Goal: Task Accomplishment & Management: Use online tool/utility

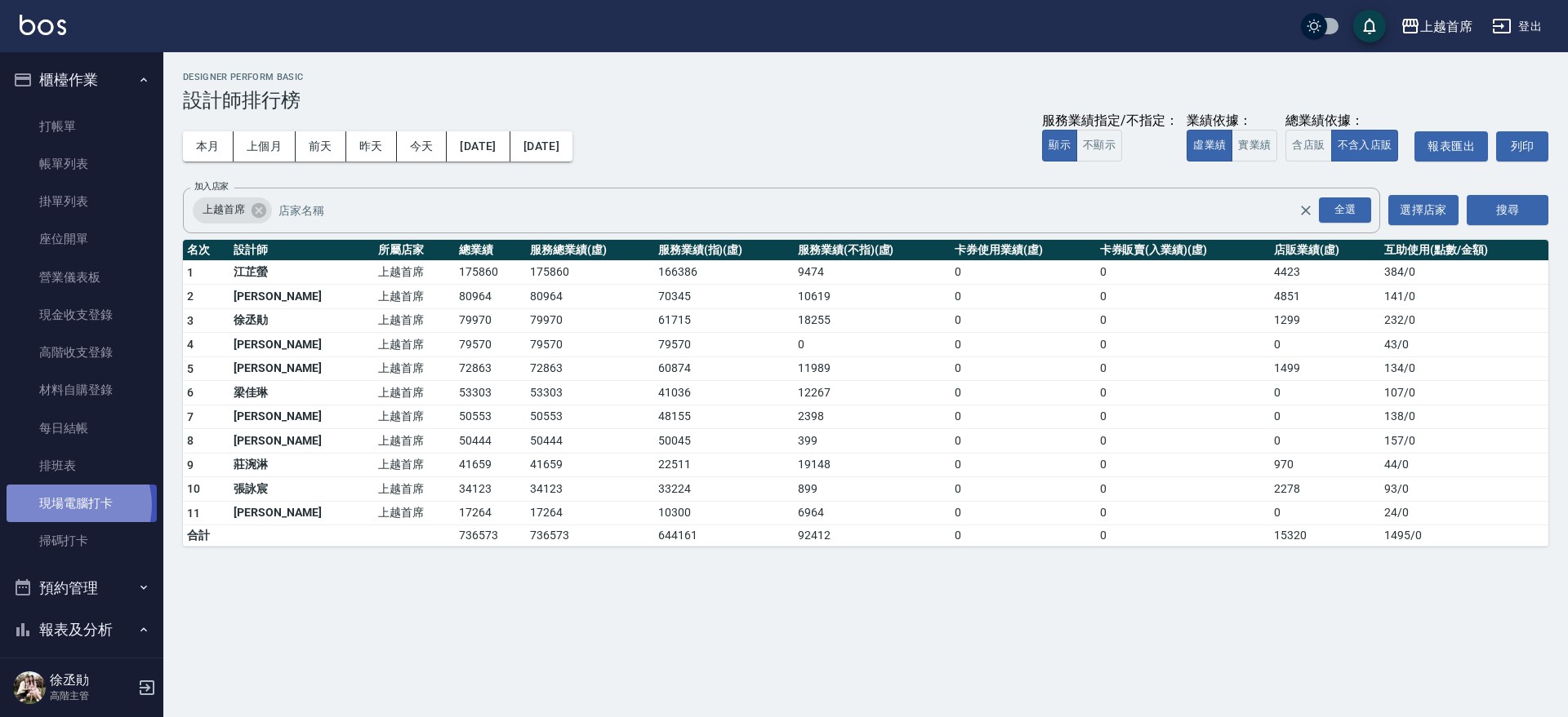
click at [70, 505] on link "現場電腦打卡" at bounding box center [81, 503] width 150 height 37
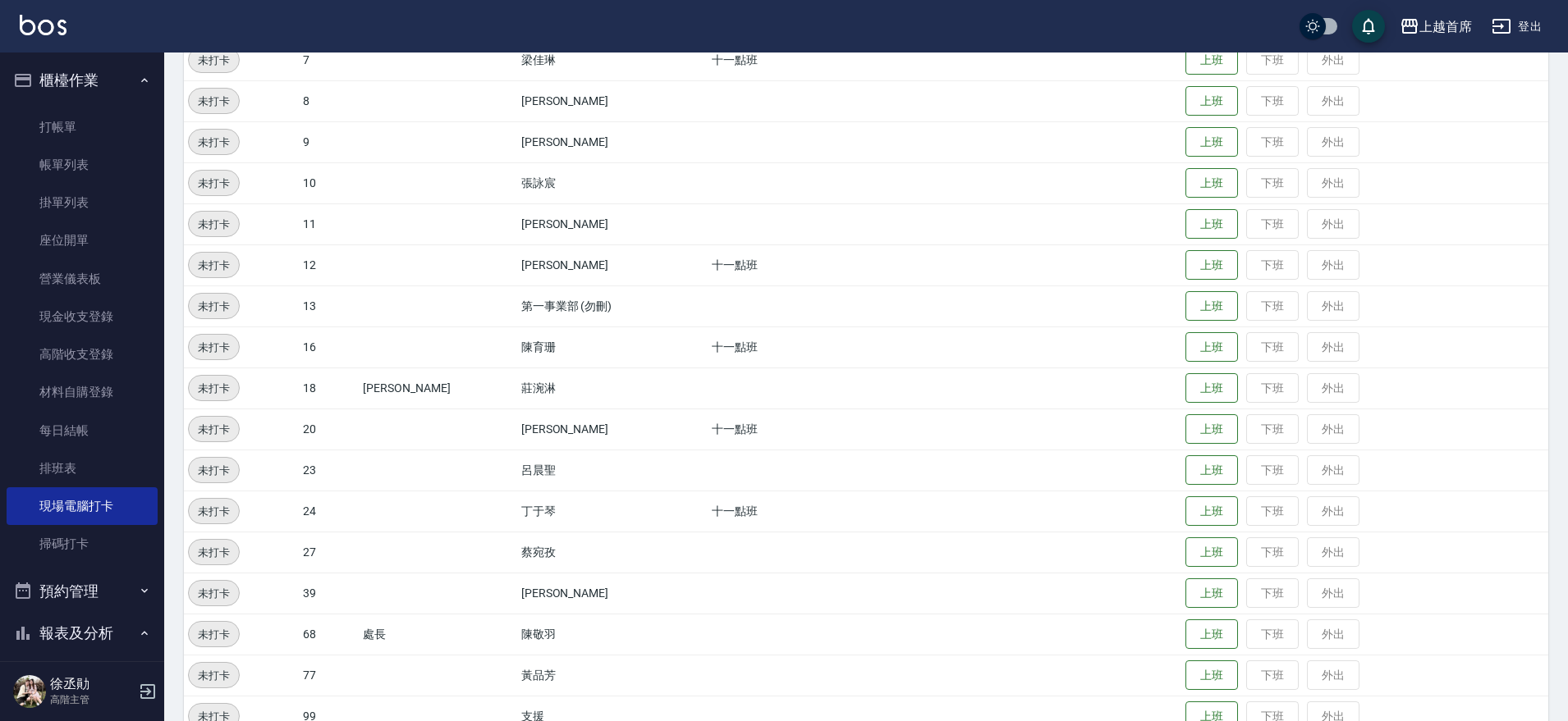
scroll to position [447, 0]
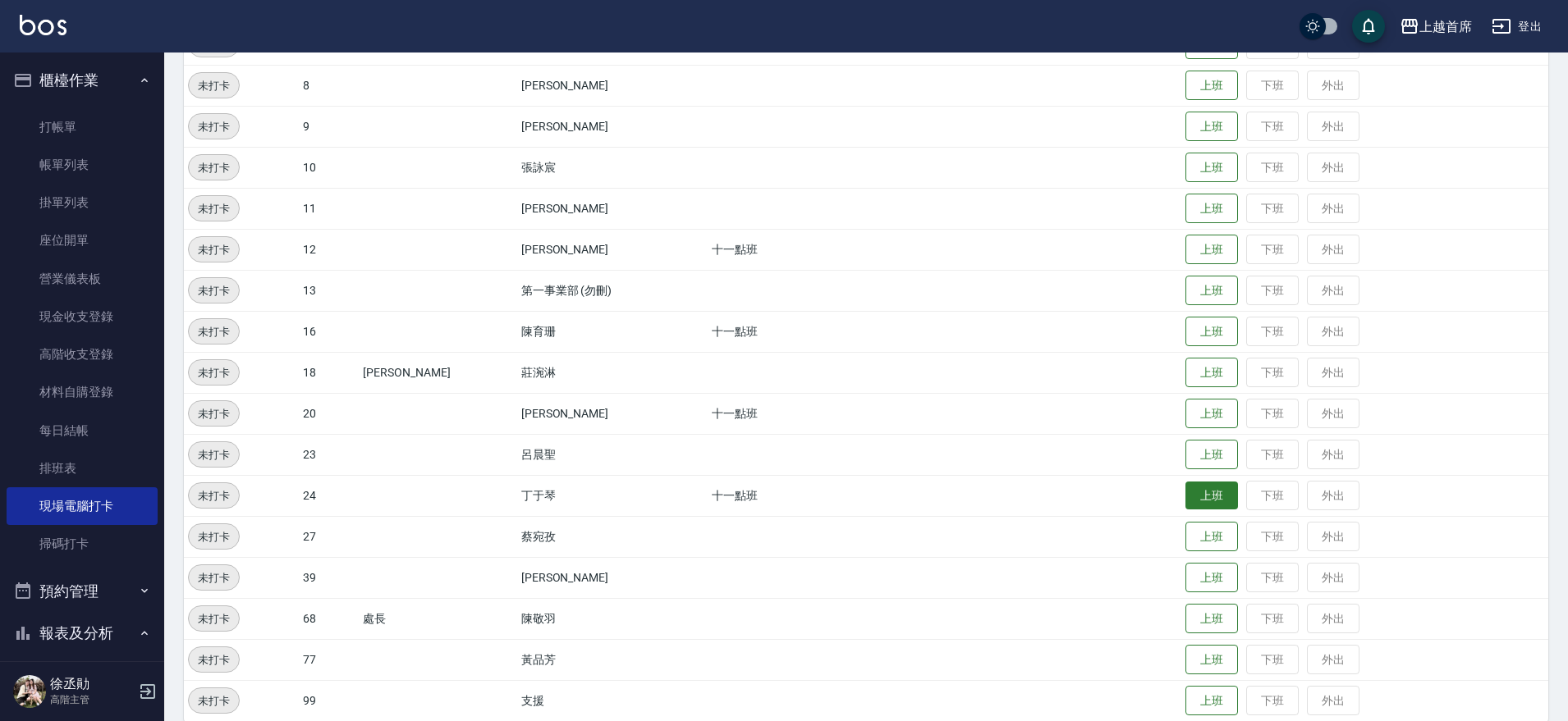
click at [1202, 501] on button "上班" at bounding box center [1212, 495] width 52 height 29
click at [1202, 379] on button "上班" at bounding box center [1212, 373] width 52 height 29
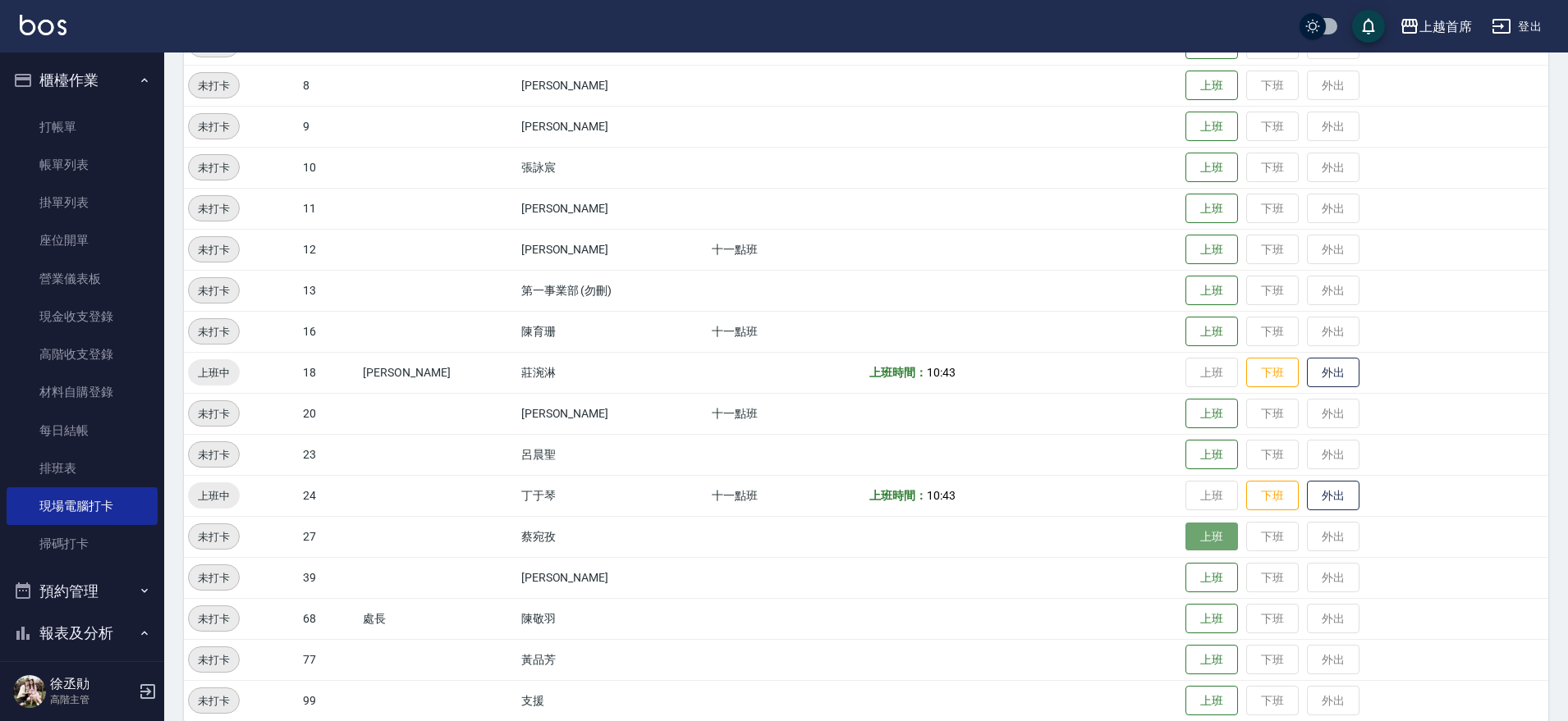
click at [1210, 531] on button "上班" at bounding box center [1212, 537] width 52 height 29
click at [1212, 418] on button "上班" at bounding box center [1212, 413] width 52 height 29
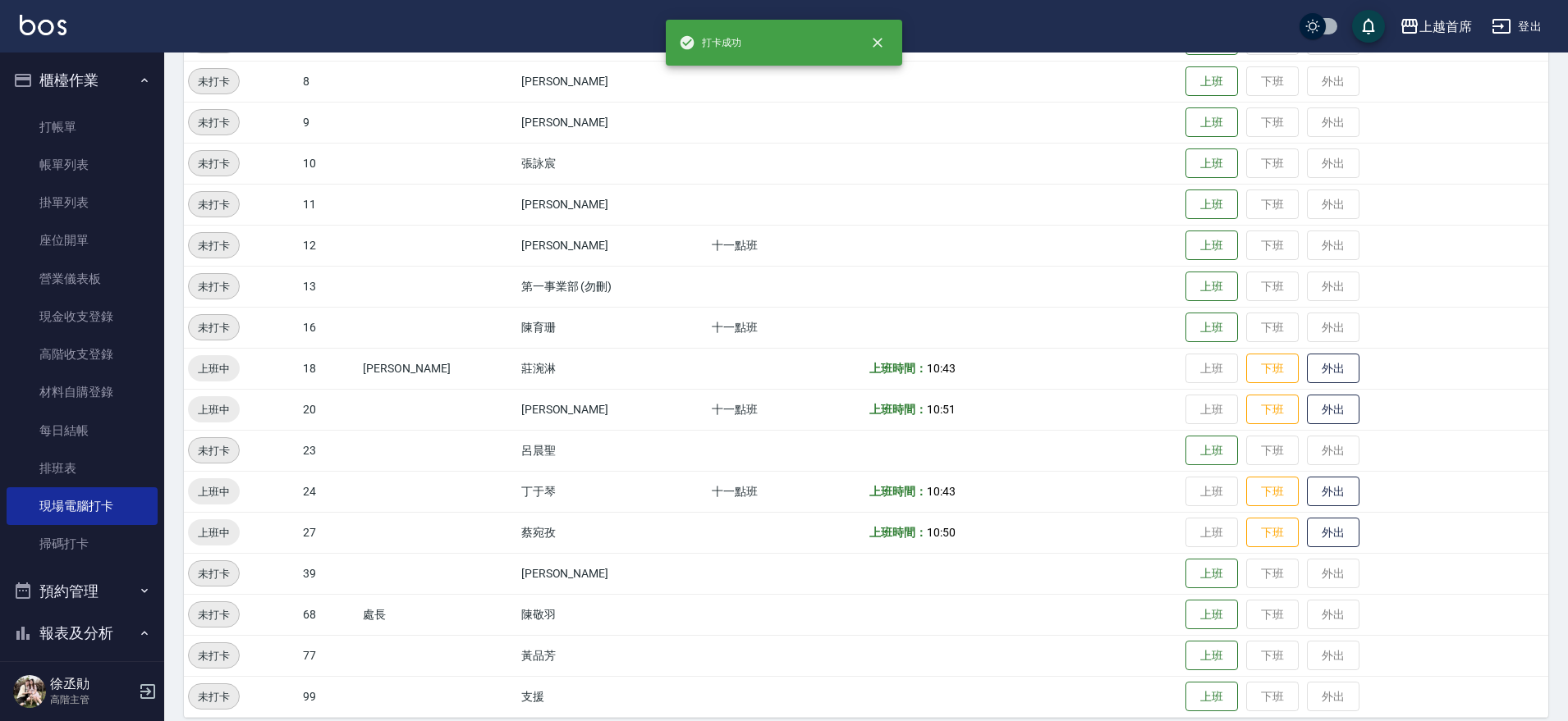
scroll to position [468, 0]
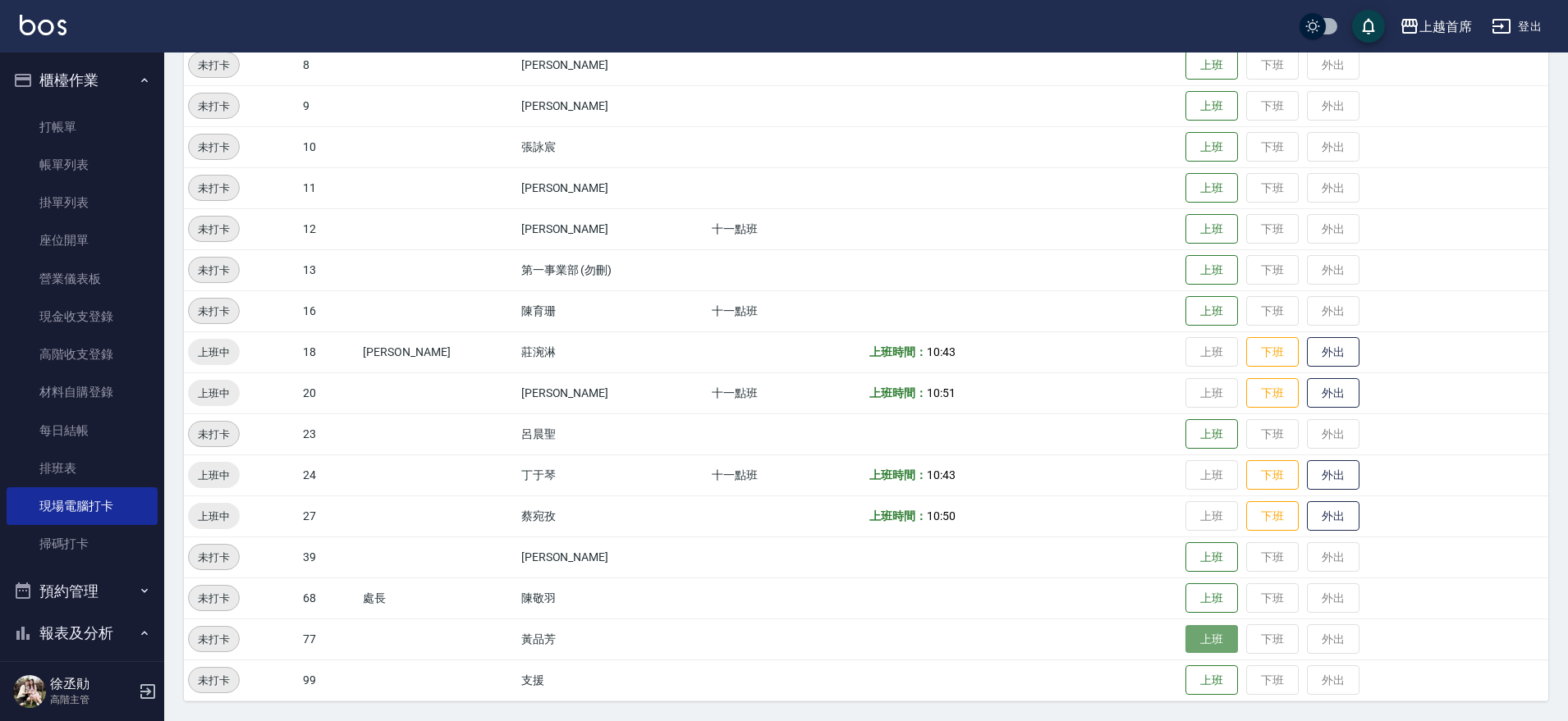
click at [1211, 633] on button "上班" at bounding box center [1212, 639] width 52 height 29
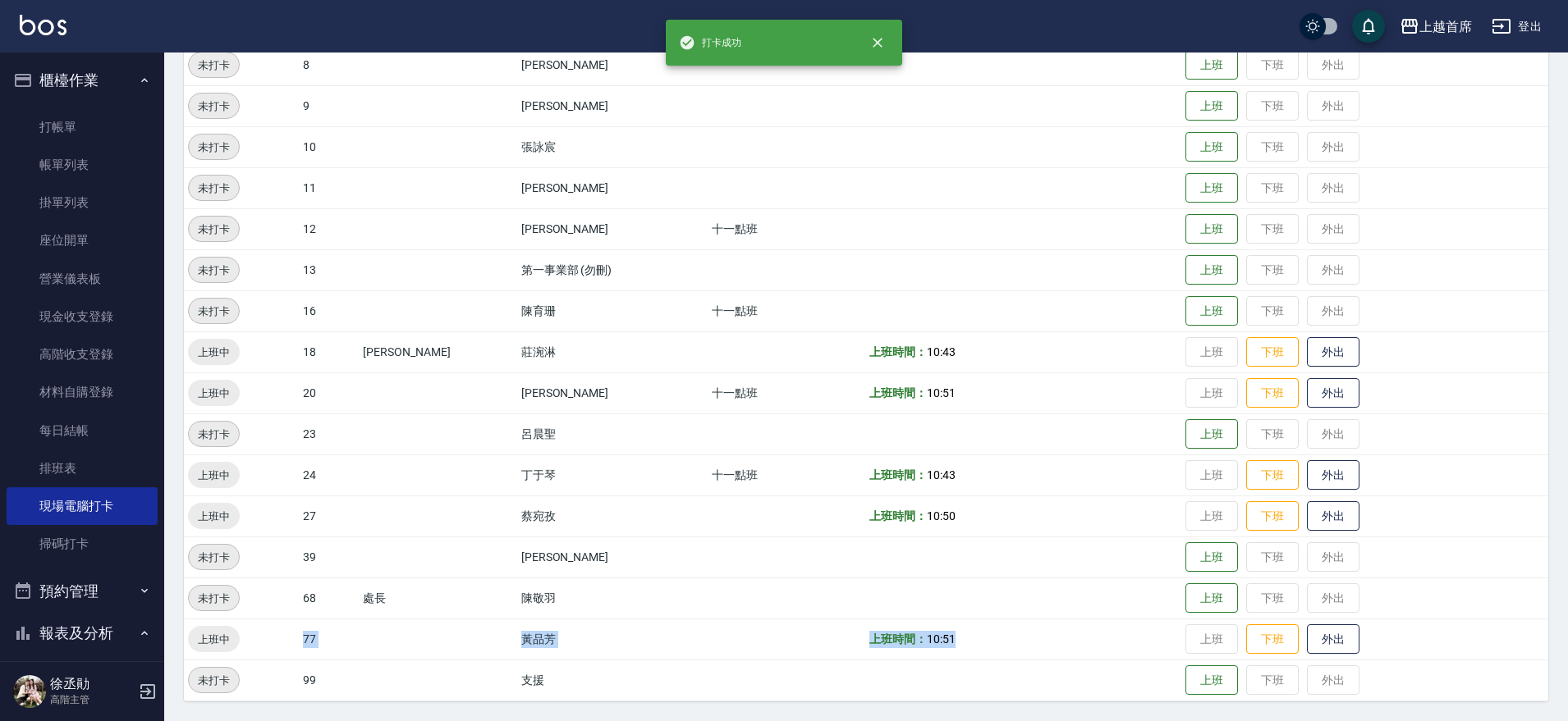
drag, startPoint x: 254, startPoint y: 648, endPoint x: 949, endPoint y: 638, distance: 695.1
click at [949, 638] on tr "上班中 77 [PERSON_NAME] 上班時間： 10:51 上班 下班 外出" at bounding box center [865, 639] width 1365 height 41
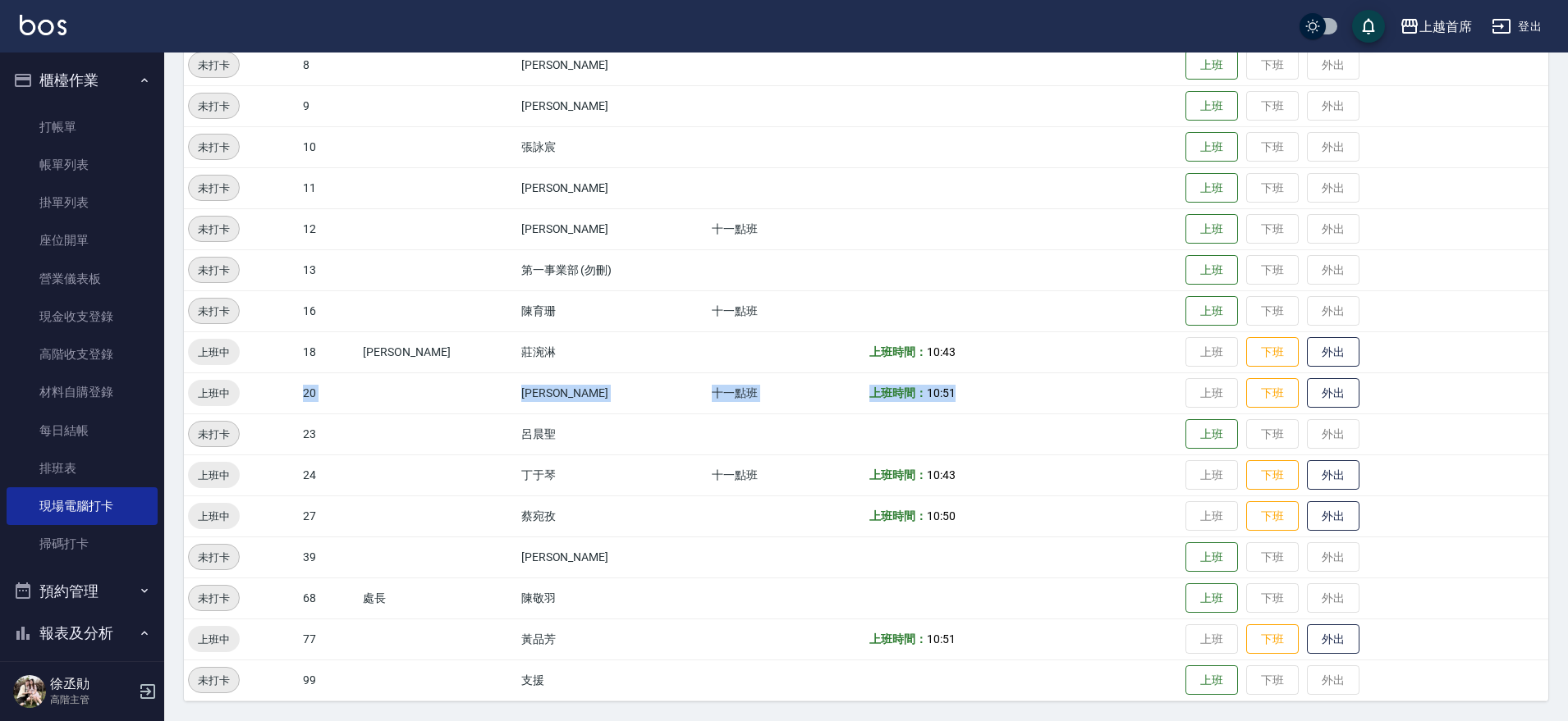
drag, startPoint x: 280, startPoint y: 392, endPoint x: 957, endPoint y: 392, distance: 677.0
click at [957, 392] on tr "上班中 20 [PERSON_NAME] 十一點班 上班時間： 10:51 上班 下班 外出" at bounding box center [865, 394] width 1365 height 41
drag, startPoint x: 303, startPoint y: 521, endPoint x: 972, endPoint y: 511, distance: 669.1
click at [972, 511] on tr "上班中 27 [PERSON_NAME] 上班時間： 10:50 上班 下班 外出" at bounding box center [865, 517] width 1365 height 41
click at [1001, 496] on td "上班時間： 10:50" at bounding box center [1023, 517] width 316 height 41
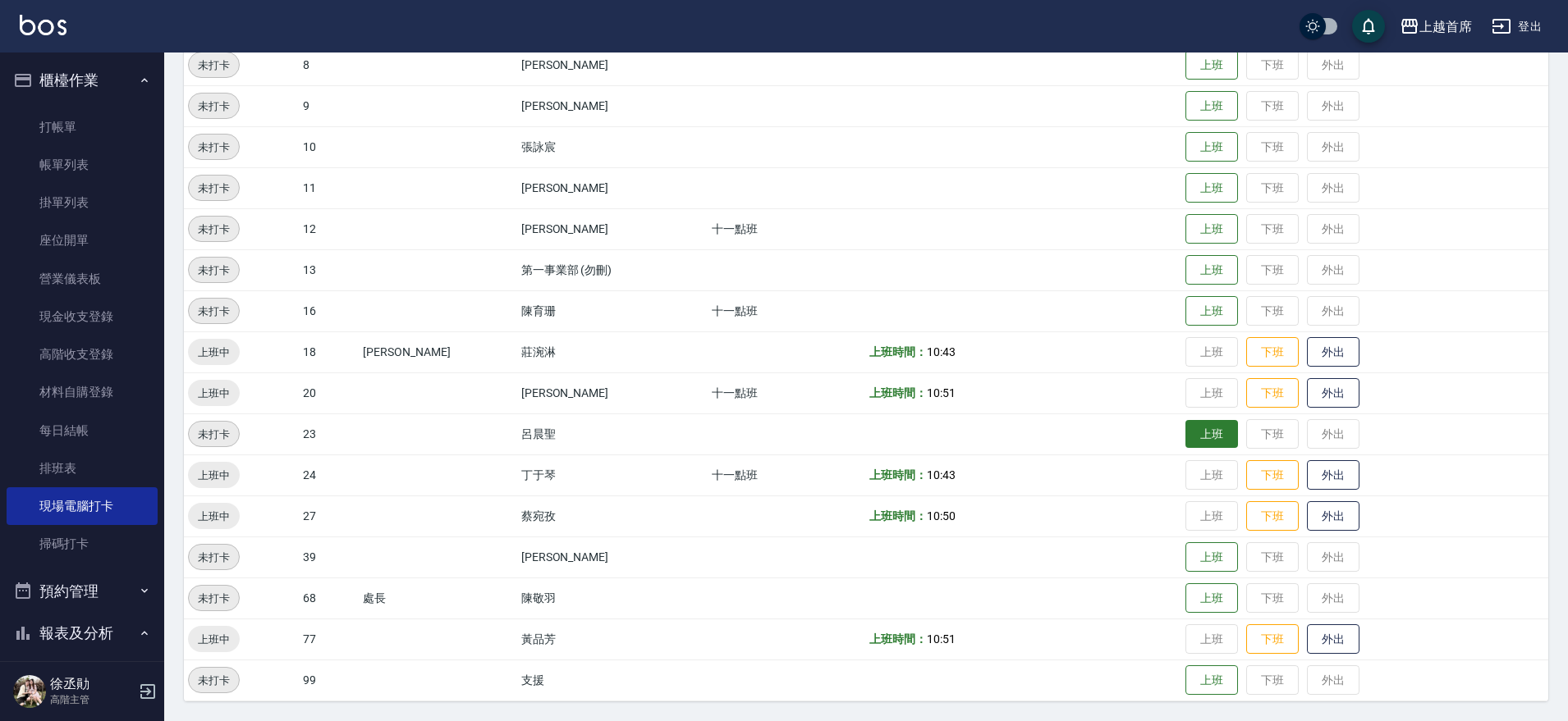
click at [1193, 433] on button "上班" at bounding box center [1212, 434] width 52 height 29
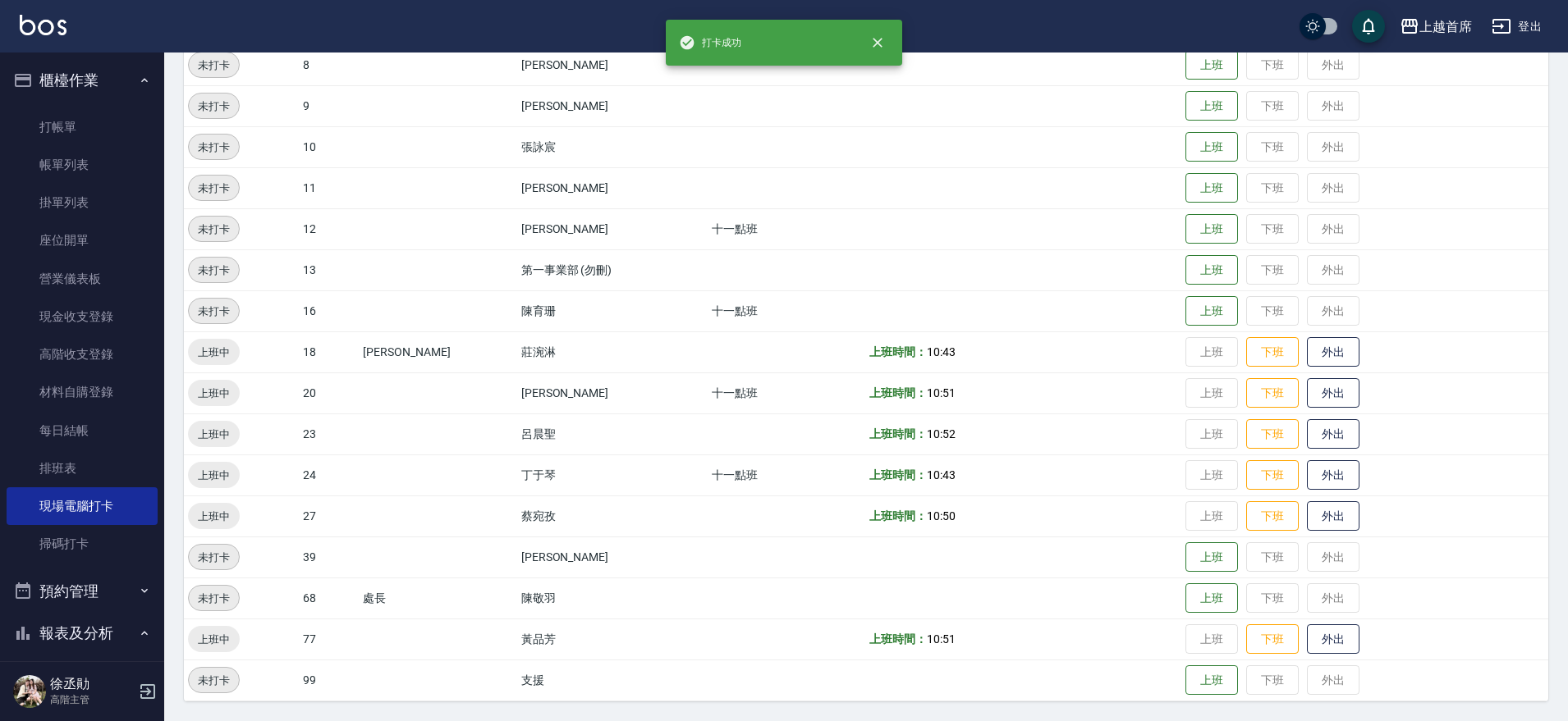
drag, startPoint x: 1193, startPoint y: 433, endPoint x: 1123, endPoint y: 441, distance: 70.5
click at [1123, 441] on td "上班時間： 10:52" at bounding box center [1023, 434] width 316 height 41
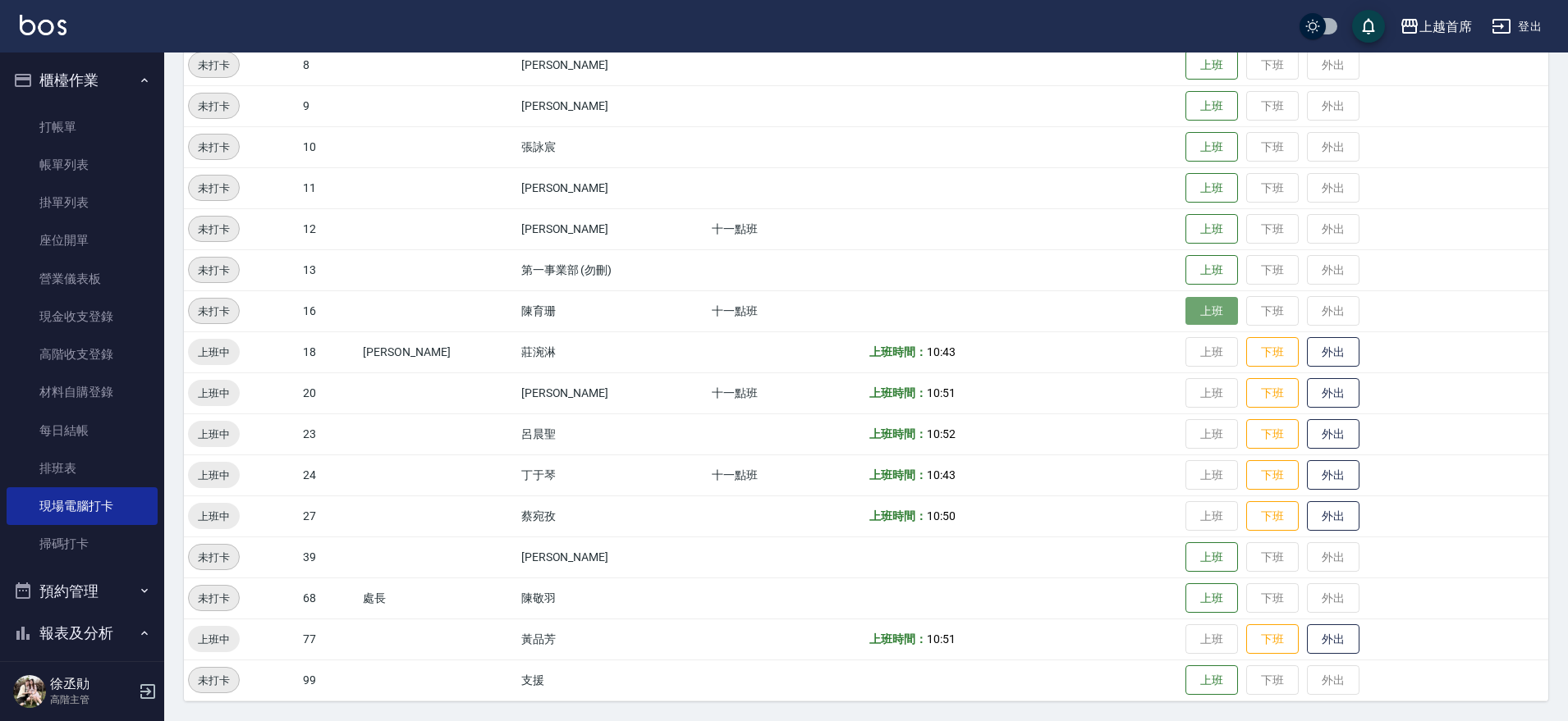
click at [1193, 303] on button "上班" at bounding box center [1212, 311] width 52 height 29
click at [1193, 230] on button "上班" at bounding box center [1212, 229] width 52 height 29
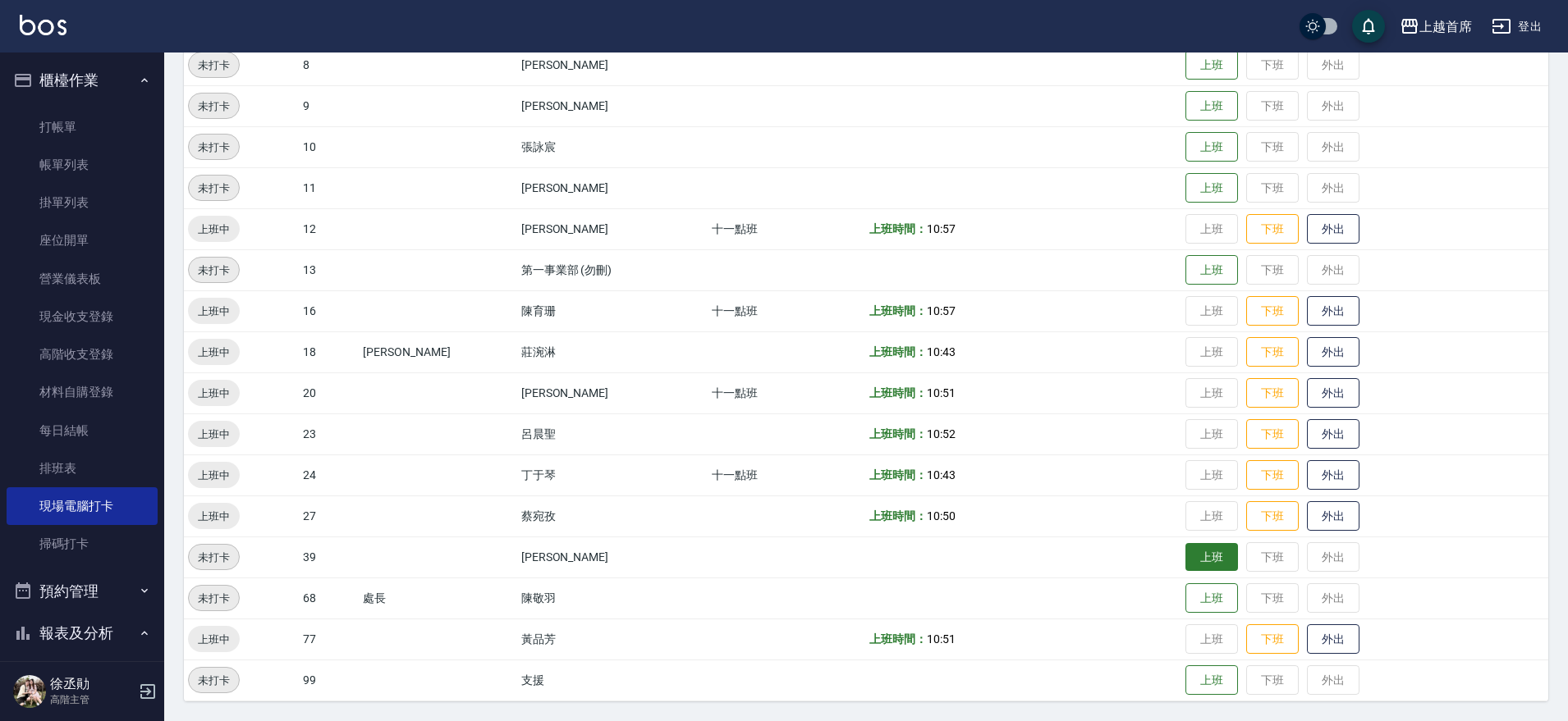
click at [1213, 562] on button "上班" at bounding box center [1212, 557] width 52 height 29
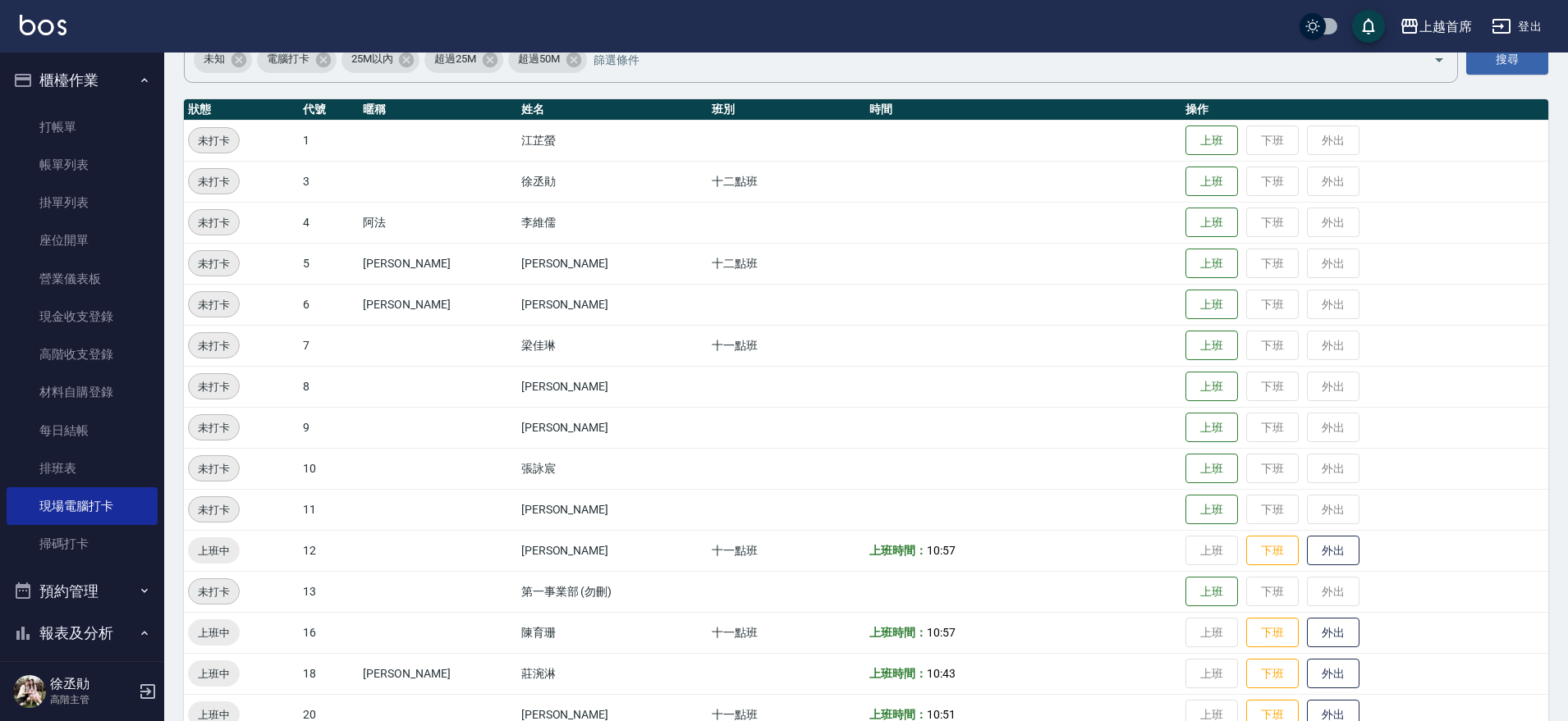
drag, startPoint x: 930, startPoint y: 438, endPoint x: 912, endPoint y: 365, distance: 75.2
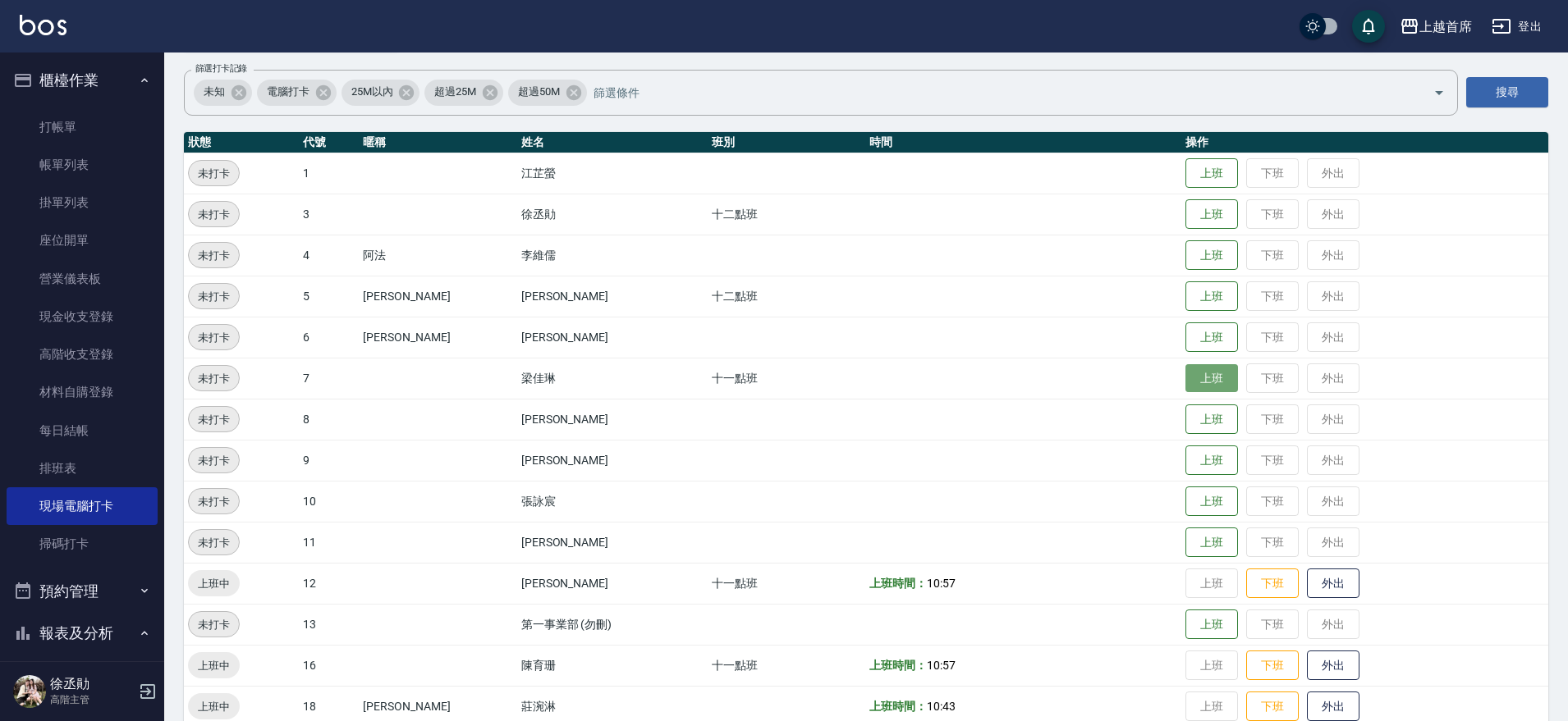
click at [1208, 377] on button "上班" at bounding box center [1212, 378] width 52 height 29
drag, startPoint x: 164, startPoint y: 144, endPoint x: 153, endPoint y: 204, distance: 61.0
click at [153, 204] on div "櫃檯作業 打帳單 帳單列表 掛單列表 座位開單 營業儀表板 現金收支登錄 高階收支登錄 材料自購登錄 每日結帳 排班表 現場電腦打卡 掃碼打卡 預約管理 預約…" at bounding box center [82, 387] width 165 height 669
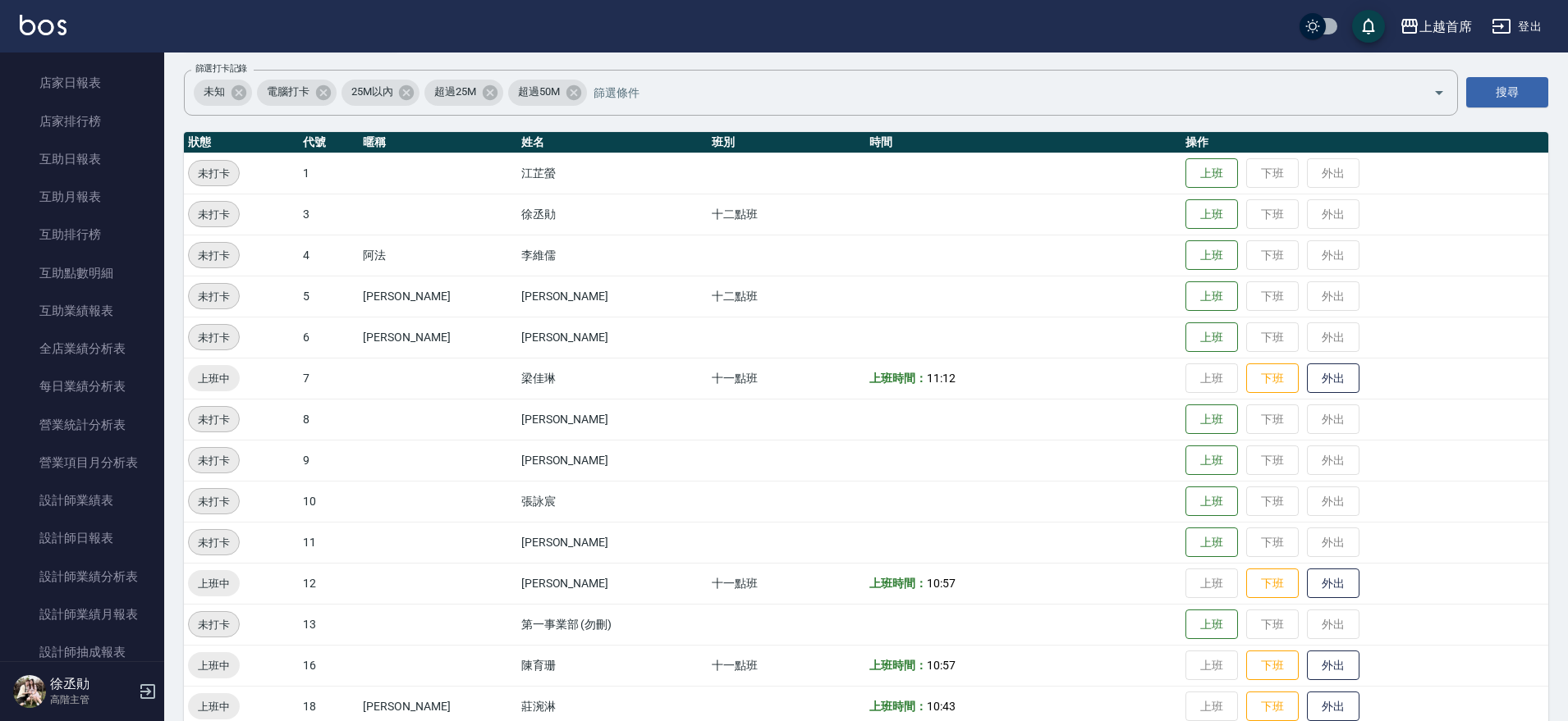
scroll to position [776, 0]
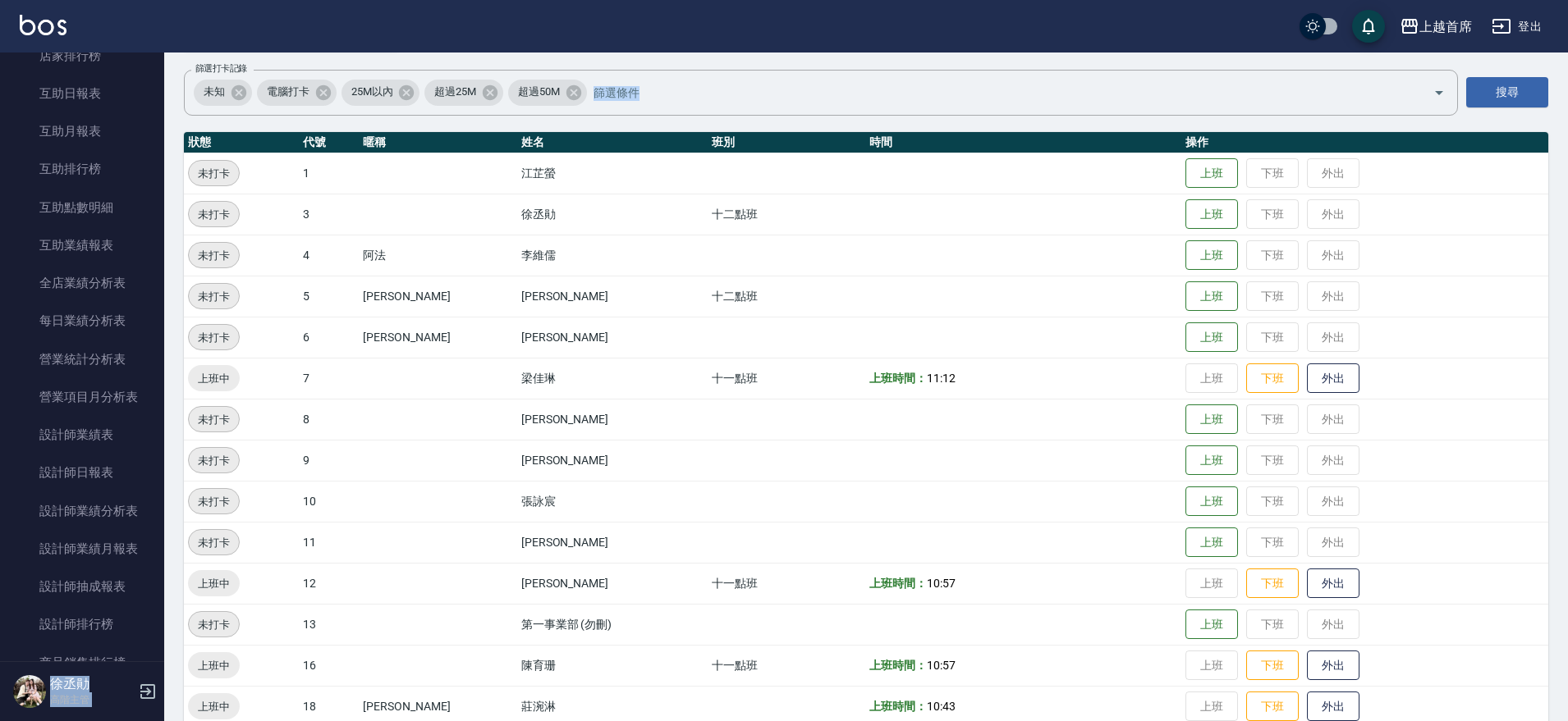
drag, startPoint x: 152, startPoint y: 379, endPoint x: 179, endPoint y: 376, distance: 27.2
click at [179, 378] on div "上越首席 登出 櫃檯作業 打帳單 帳單列表 掛單列表 座位開單 營業儀表板 現金收支登錄 高階收支登錄 材料自購登錄 每日結帳 排班表 現場電腦打卡 掃碼打卡…" at bounding box center [784, 481] width 1568 height 1189
click at [101, 202] on link "互助點數明細" at bounding box center [82, 207] width 151 height 37
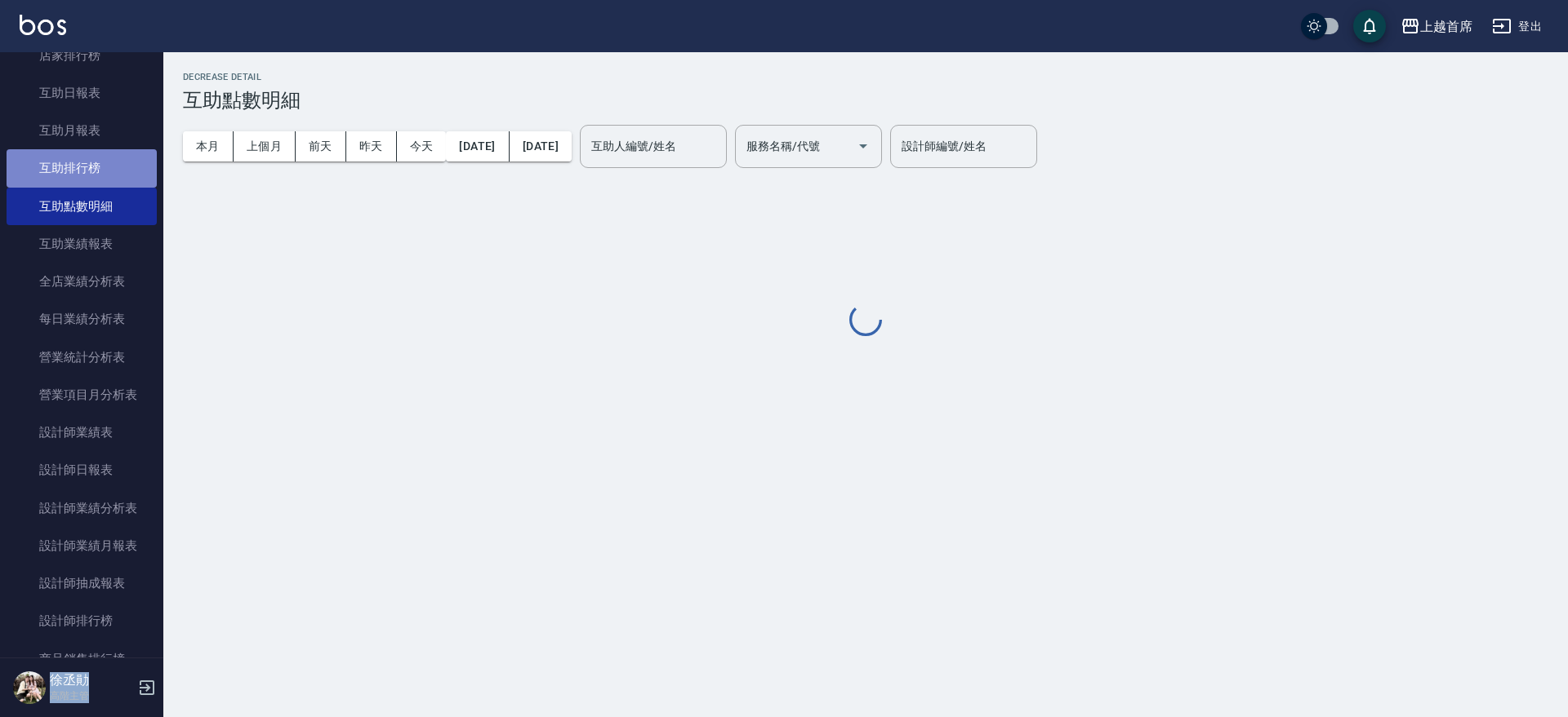
click at [110, 165] on link "互助排行榜" at bounding box center [81, 168] width 150 height 37
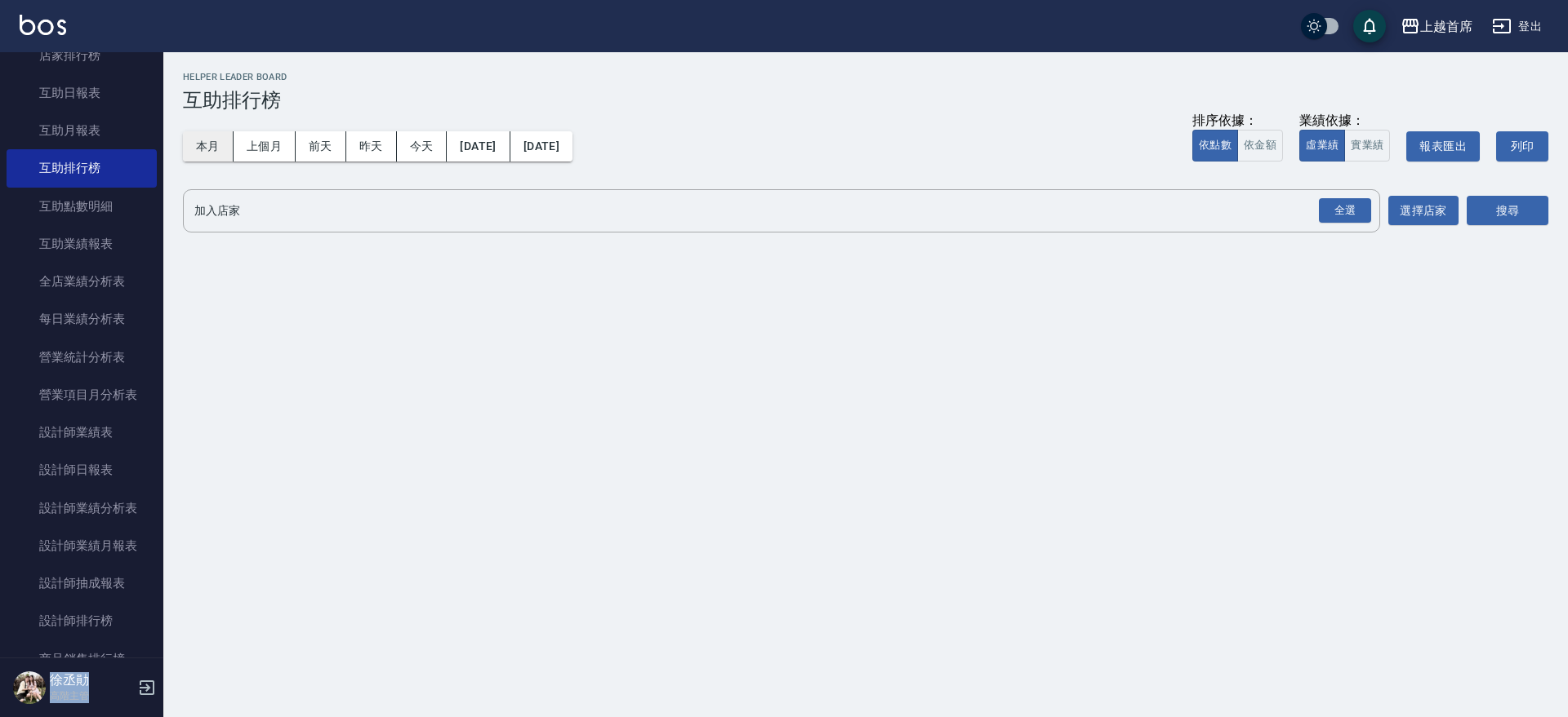
click at [205, 139] on button "本月" at bounding box center [208, 146] width 51 height 30
drag, startPoint x: 1352, startPoint y: 194, endPoint x: 1382, endPoint y: 210, distance: 34.0
click at [1354, 194] on div "全選" at bounding box center [1344, 211] width 57 height 43
click at [1381, 209] on div "加入店家 全選 加入店家 選擇店家" at bounding box center [820, 211] width 1276 height 43
click at [1345, 199] on div "全選" at bounding box center [1344, 211] width 52 height 26
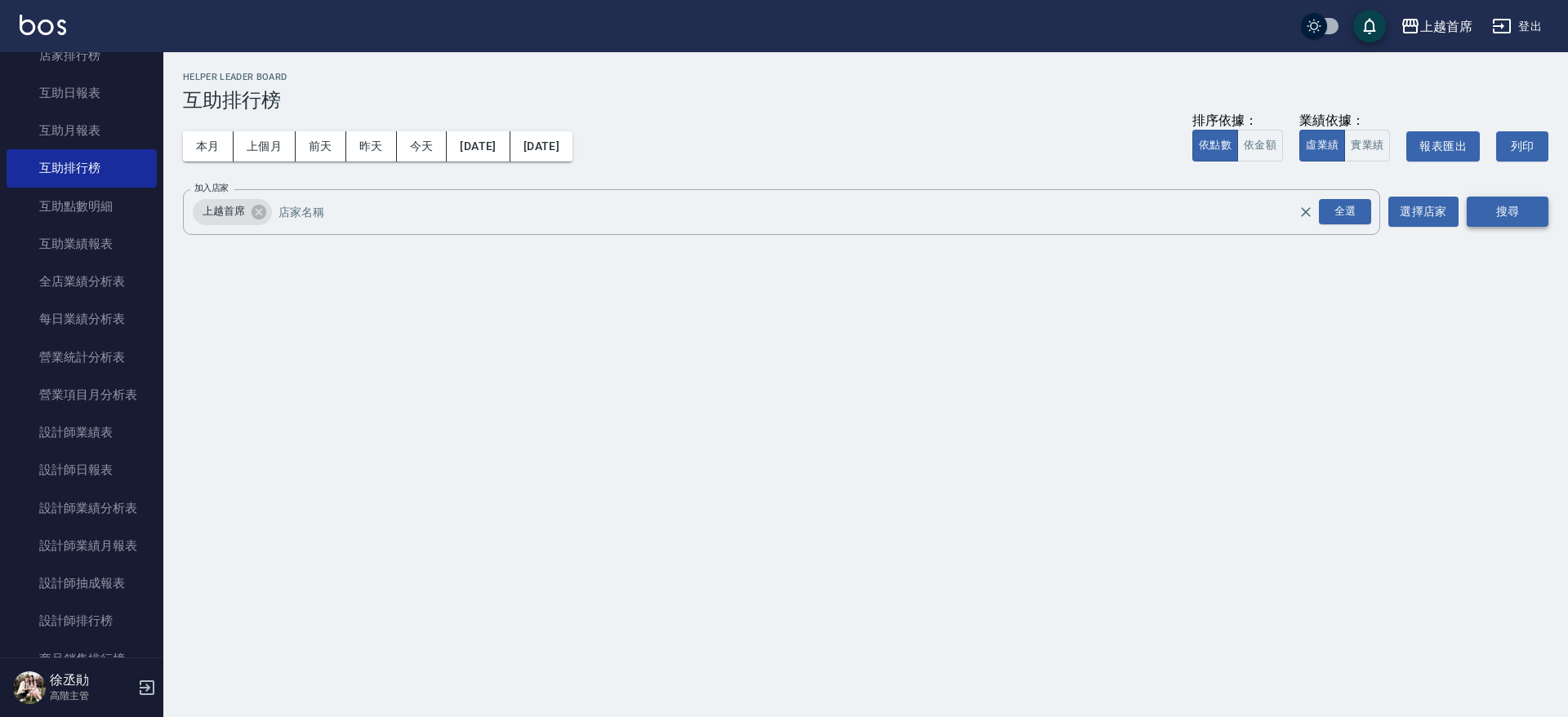
click at [1488, 207] on button "搜尋" at bounding box center [1507, 212] width 81 height 30
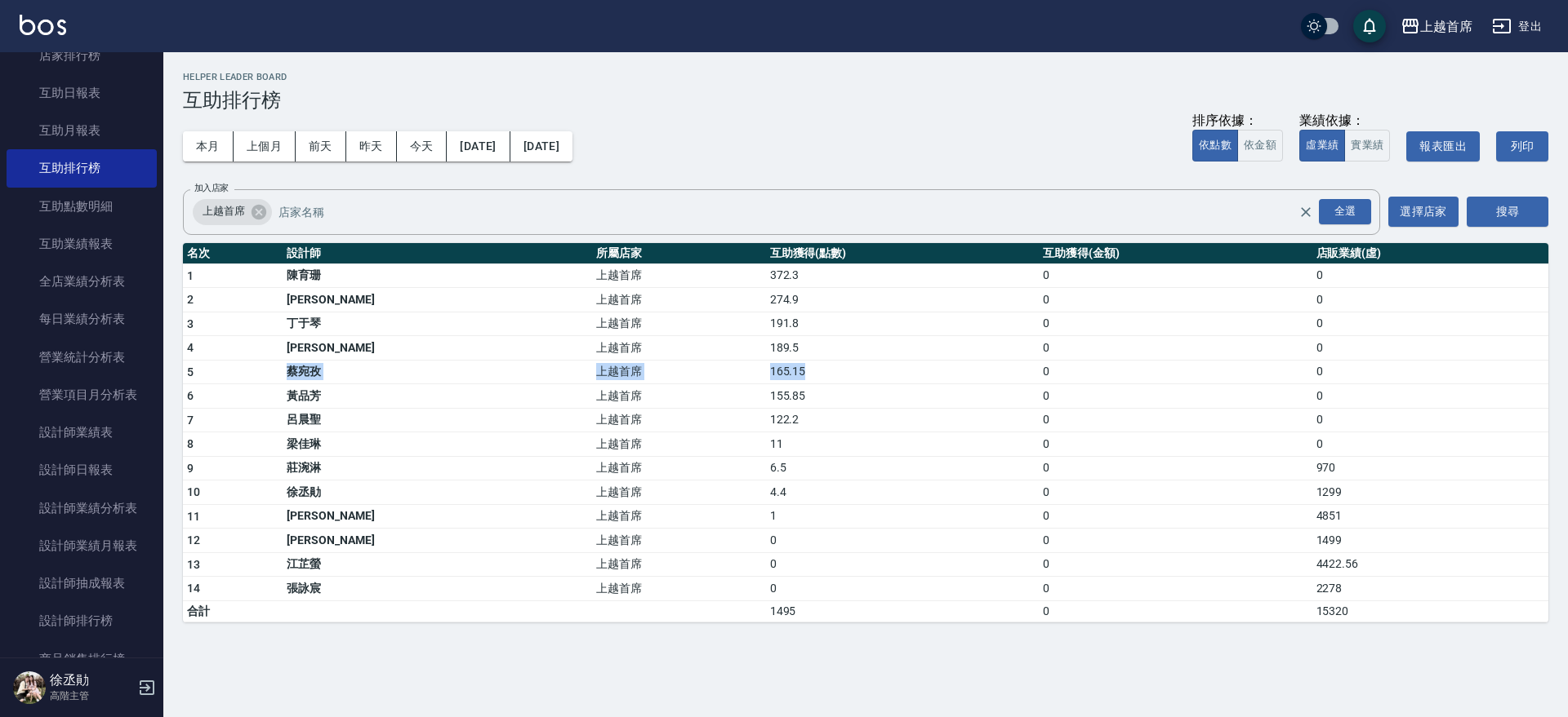
drag, startPoint x: 245, startPoint y: 377, endPoint x: 793, endPoint y: 365, distance: 548.1
click at [793, 365] on tr "5 [PERSON_NAME] 上越首席 165.15 0 0" at bounding box center [864, 372] width 1365 height 25
click at [820, 193] on div "上越首席 全選 加入店家" at bounding box center [781, 212] width 1197 height 46
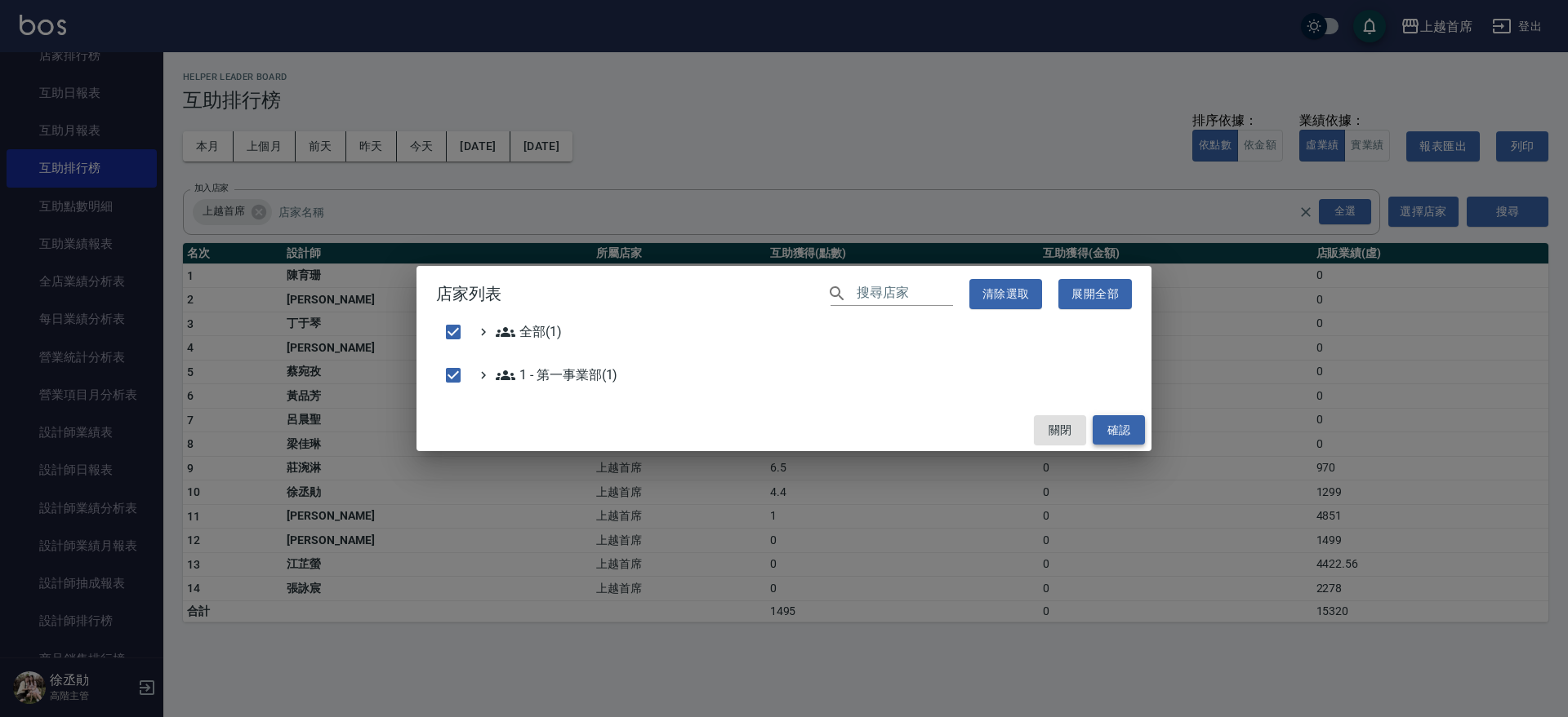
click at [1100, 436] on button "確認" at bounding box center [1118, 431] width 52 height 30
checkbox input "false"
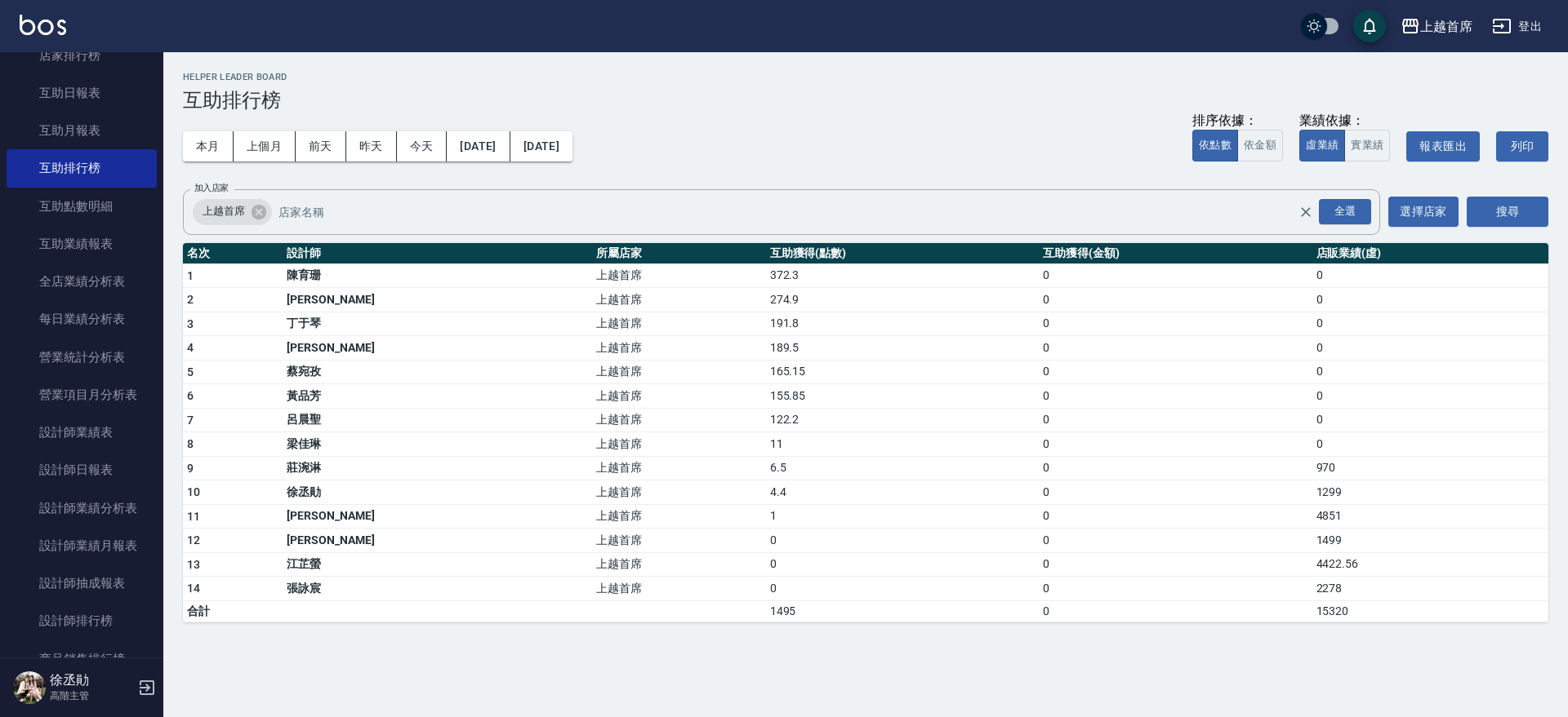
click at [592, 330] on td "上越首席" at bounding box center [678, 324] width 173 height 25
drag, startPoint x: 78, startPoint y: 245, endPoint x: 110, endPoint y: 229, distance: 35.8
click at [79, 245] on link "互助業績報表" at bounding box center [81, 244] width 150 height 37
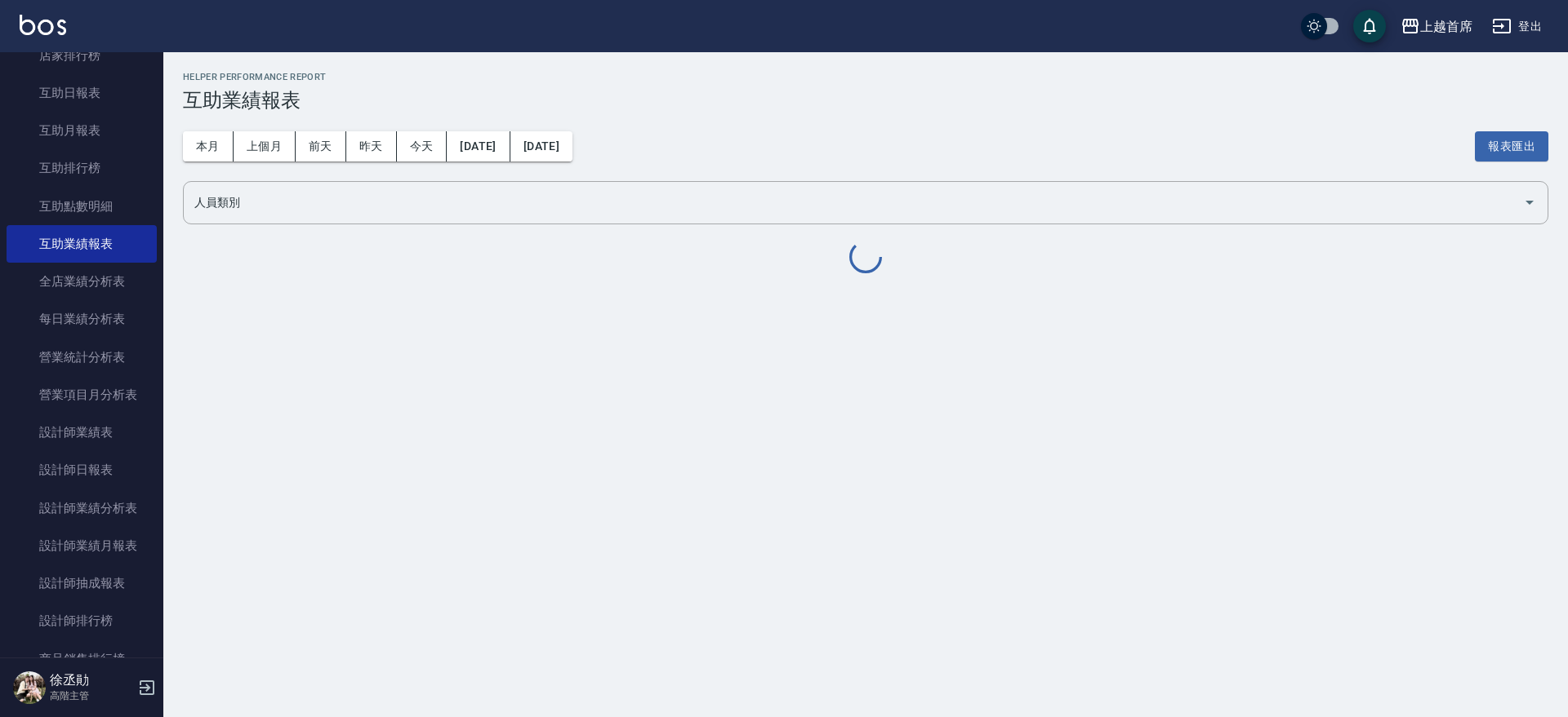
drag, startPoint x: 152, startPoint y: 278, endPoint x: 163, endPoint y: 275, distance: 11.4
click at [153, 276] on nav "櫃檯作業 打帳單 帳單列表 掛單列表 座位開單 營業儀表板 現金收支登錄 高階收支登錄 材料自購登錄 每日結帳 排班表 現場電腦打卡 掃碼打卡 預約管理 預約…" at bounding box center [81, 354] width 163 height 605
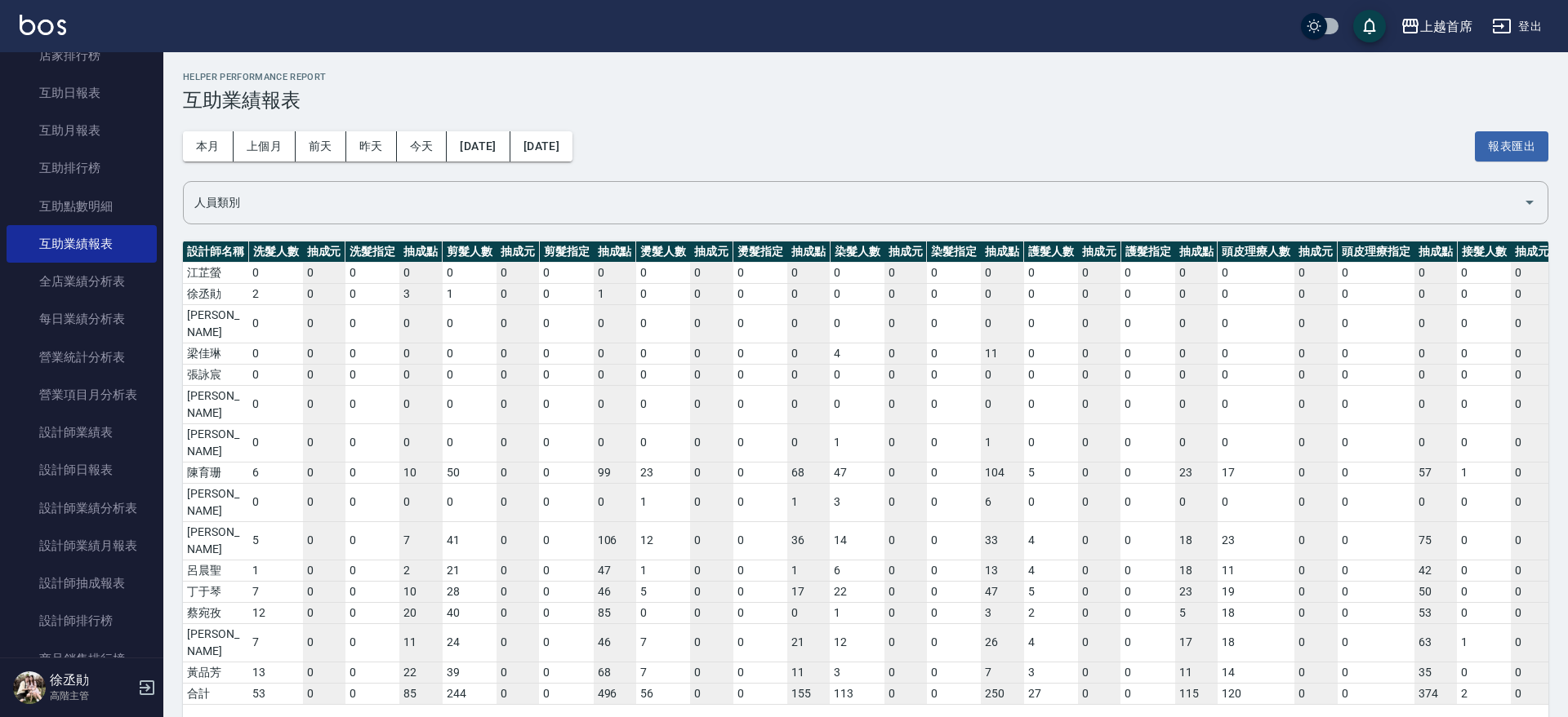
click at [172, 275] on div "Helper Performance Report 互助業績報表 本月 上個月 [DATE] [DATE] [DATE] [DATE] [DATE] 報表匯出…" at bounding box center [864, 398] width 1404 height 692
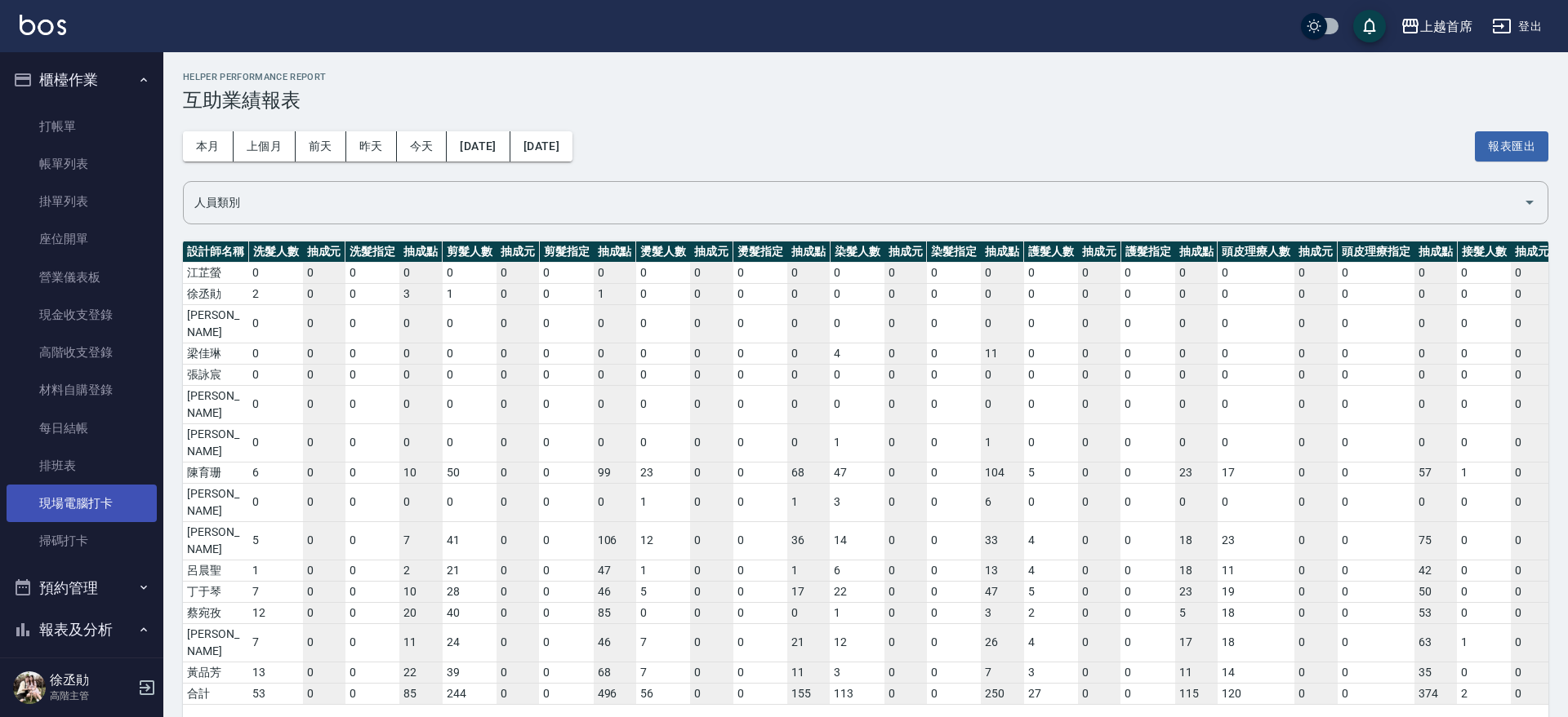
click at [122, 507] on link "現場電腦打卡" at bounding box center [81, 503] width 150 height 37
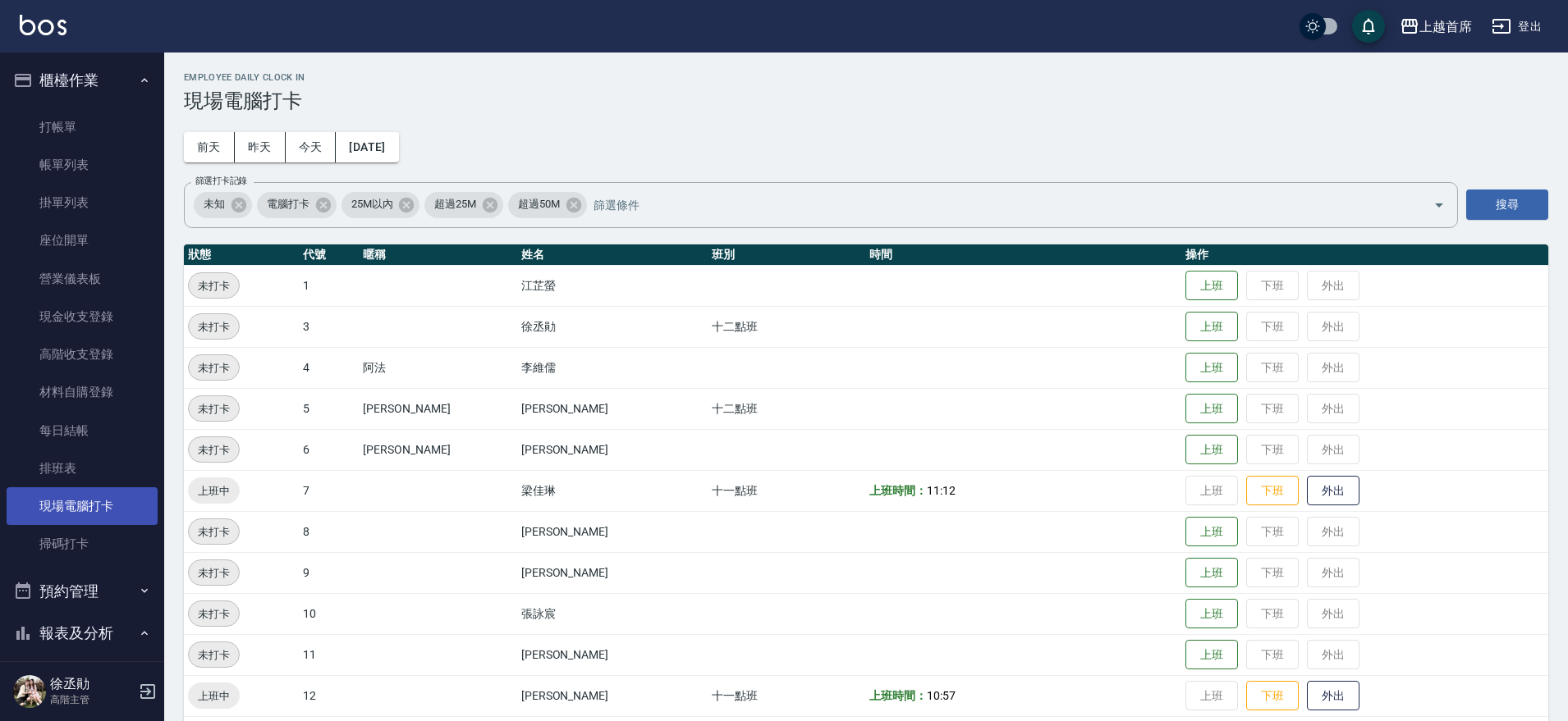
click at [125, 511] on link "現場電腦打卡" at bounding box center [82, 506] width 151 height 37
